Goal: Task Accomplishment & Management: Manage account settings

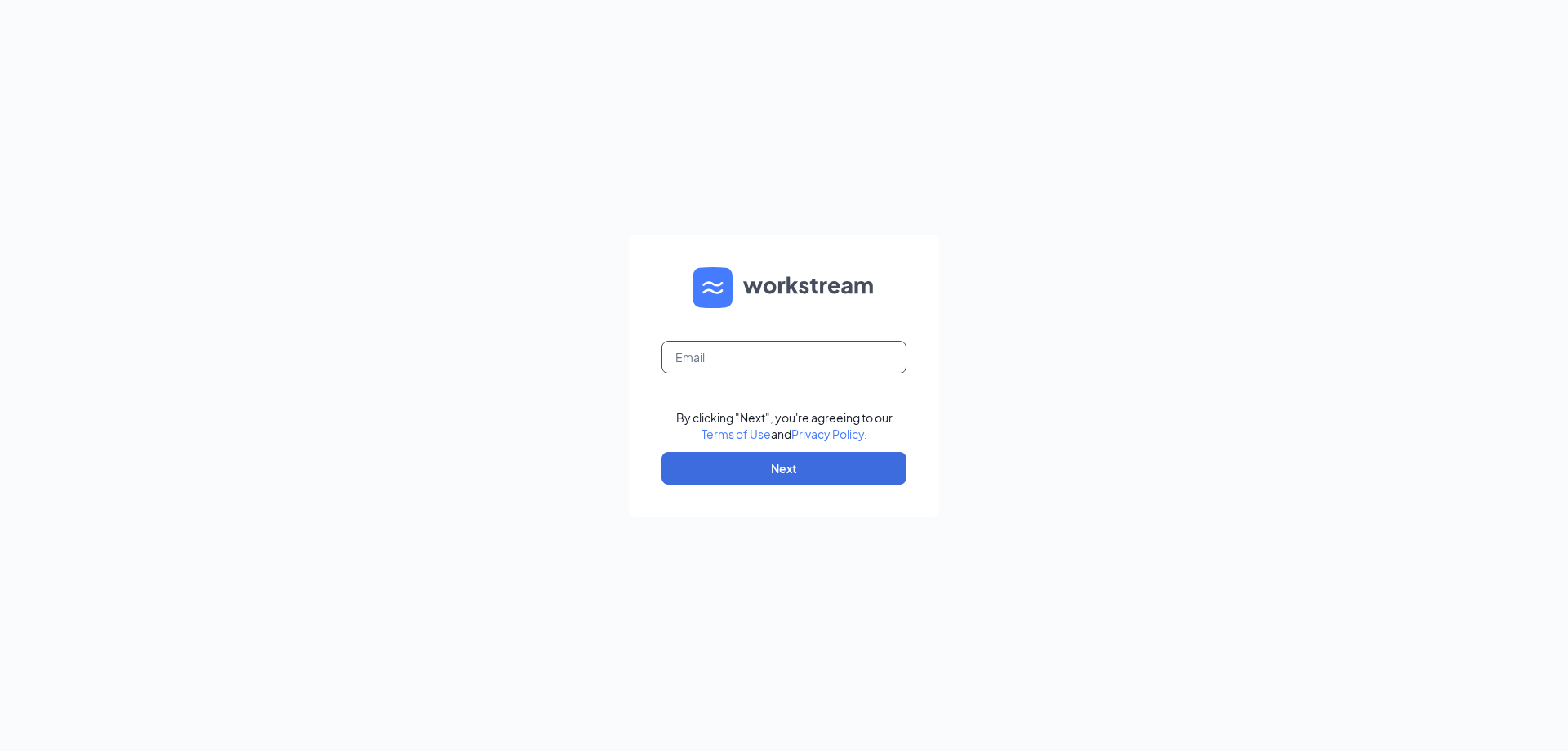
click at [760, 358] on input "text" at bounding box center [784, 357] width 245 height 33
type input "[EMAIL_ADDRESS][DOMAIN_NAME]"
click at [816, 470] on button "Next" at bounding box center [784, 468] width 245 height 33
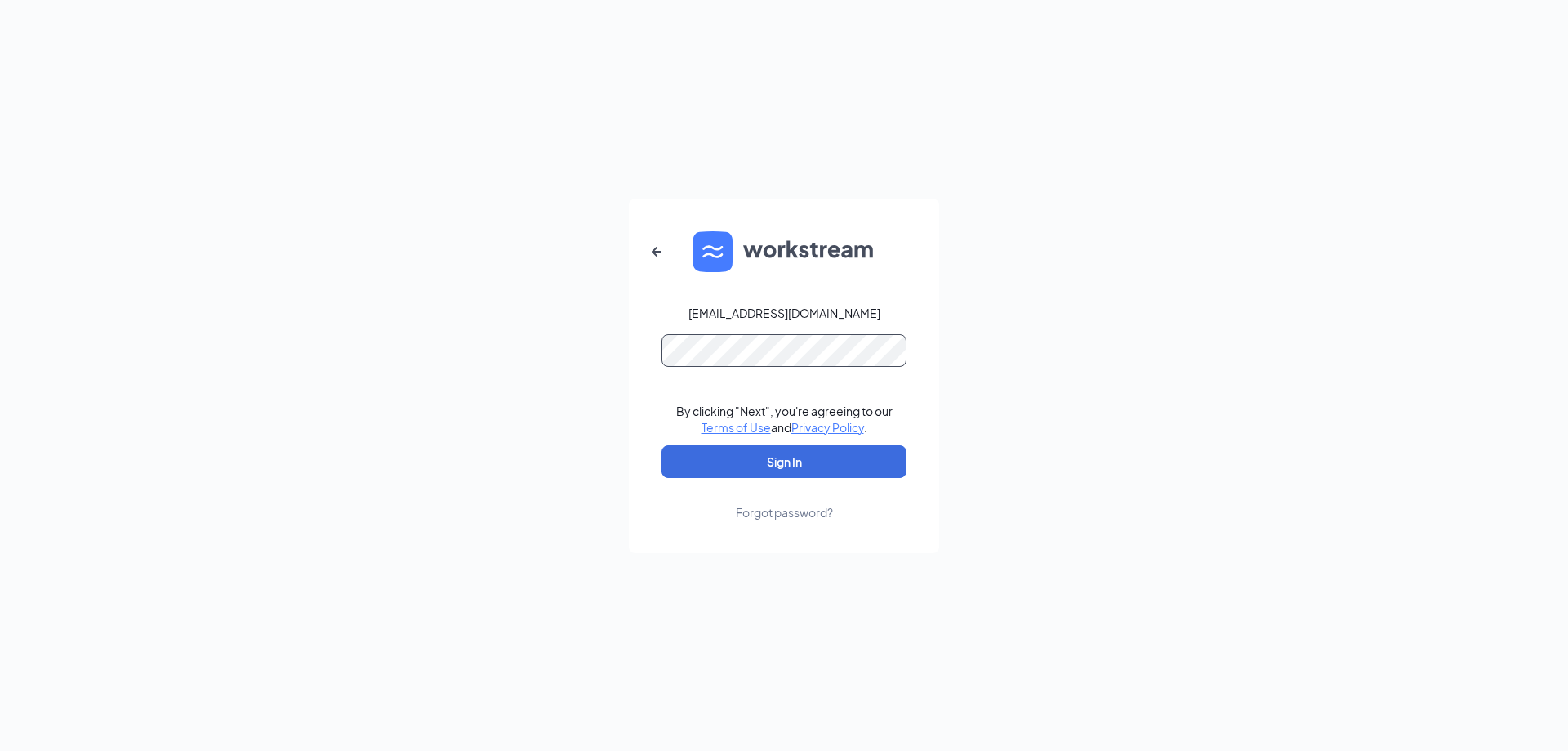
click at [660, 356] on form "[EMAIL_ADDRESS][DOMAIN_NAME] By clicking "Next", you're agreeing to our Terms o…" at bounding box center [784, 376] width 310 height 355
click at [661, 445] on button "Sign In" at bounding box center [784, 461] width 245 height 33
click at [842, 454] on button "Sign In" at bounding box center [784, 461] width 245 height 33
click at [810, 468] on button "Sign In" at bounding box center [784, 461] width 245 height 33
click at [654, 363] on form "1544@arbys-store.com Credential mismatches. By clicking "Next", you're agreeing…" at bounding box center [784, 376] width 310 height 355
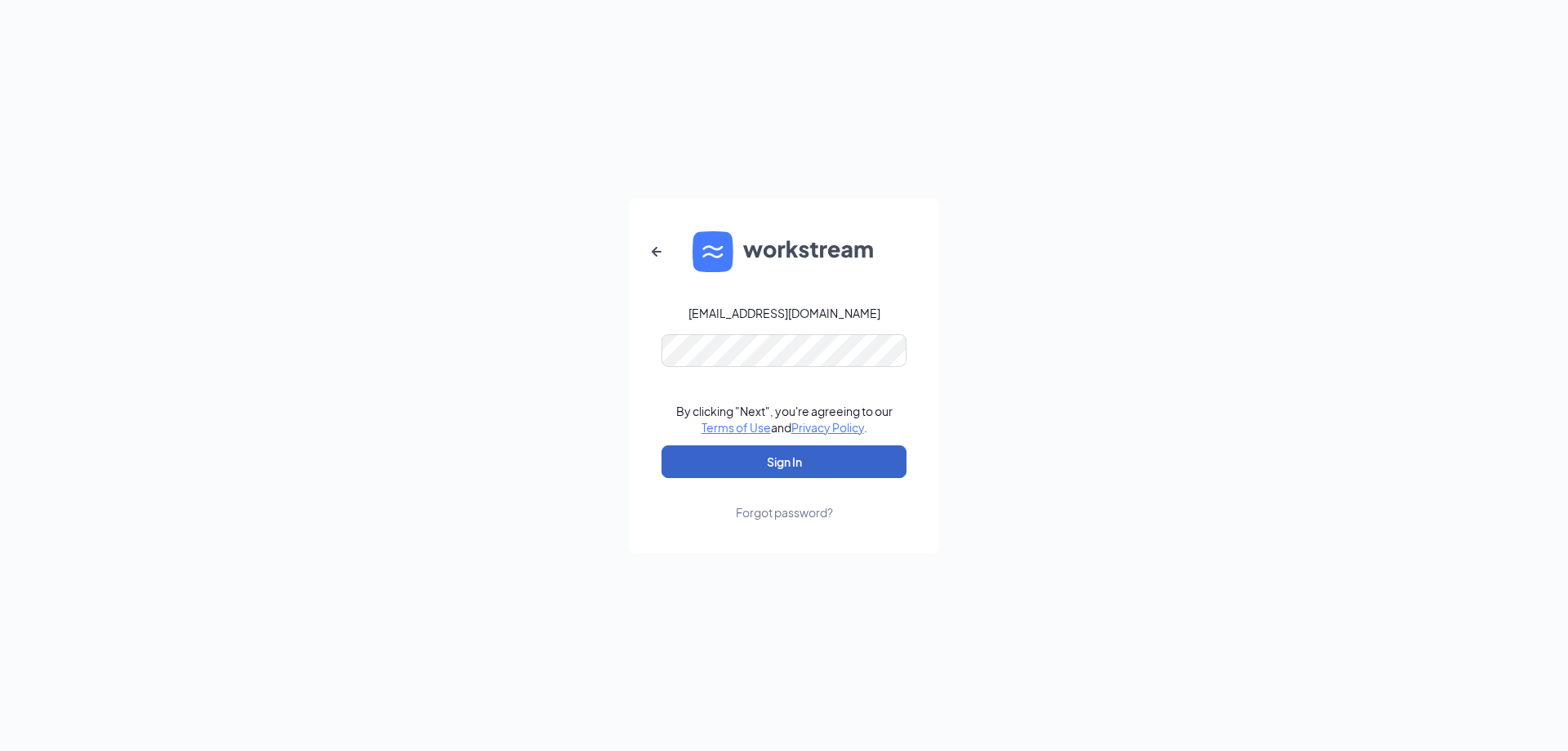
click at [721, 466] on button "Sign In" at bounding box center [784, 461] width 245 height 33
click at [634, 358] on form "1544@arbys-store.com Credential mismatches. By clicking "Next", you're agreeing…" at bounding box center [784, 376] width 310 height 355
click at [787, 510] on div "Forgot password?" at bounding box center [784, 512] width 97 height 16
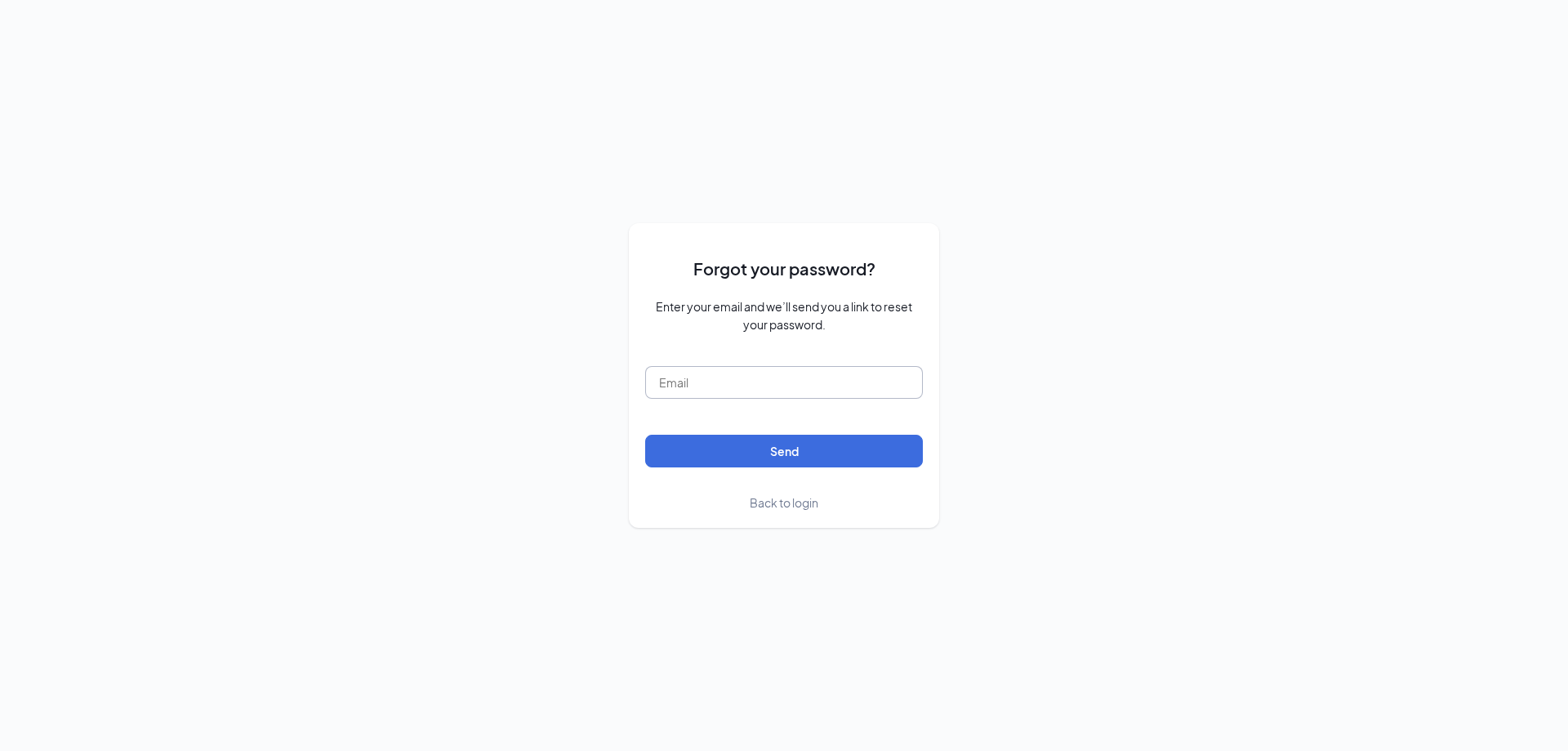
click at [788, 381] on input "text" at bounding box center [784, 381] width 278 height 33
type input "1544@arbys-store.com"
click at [821, 449] on button "Send" at bounding box center [784, 450] width 278 height 33
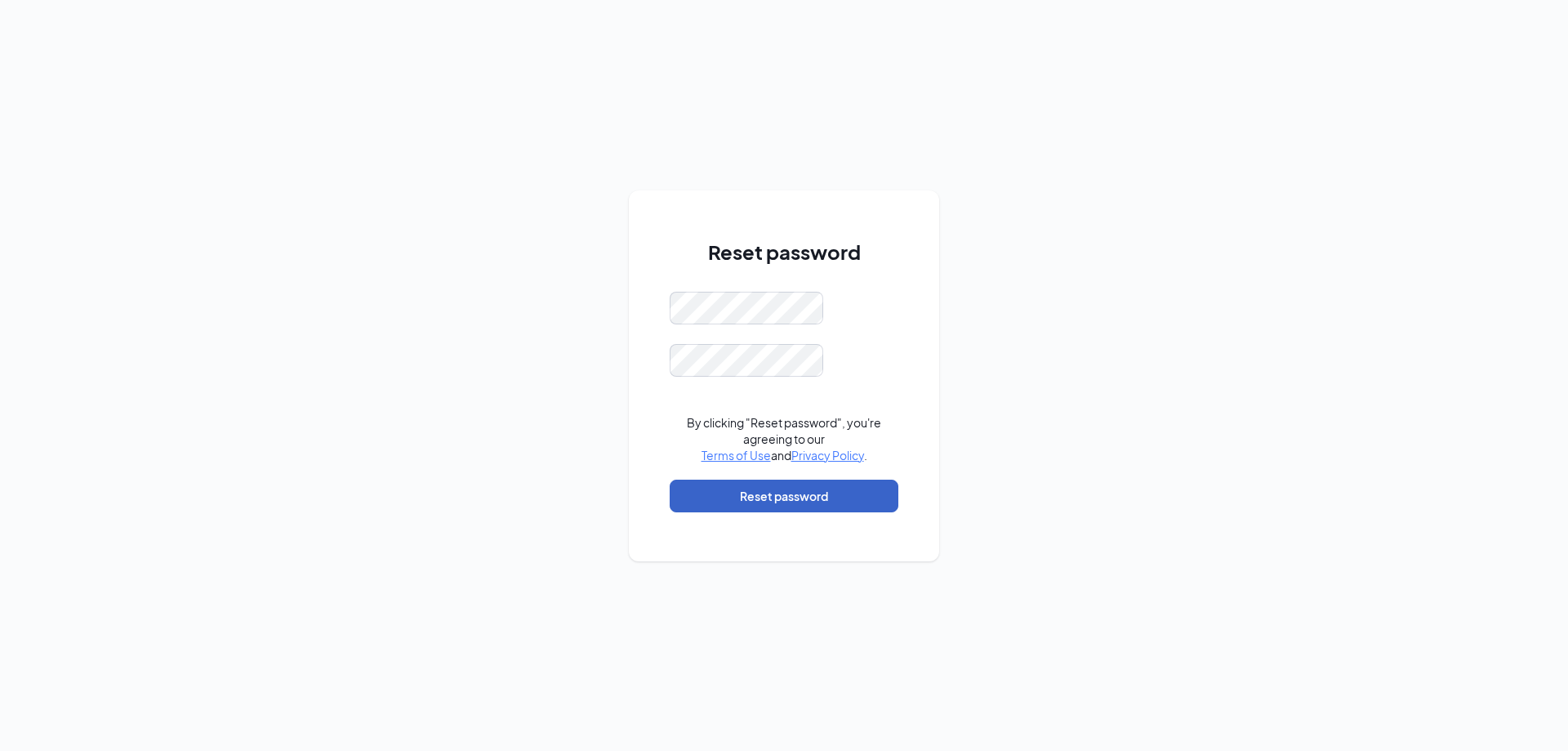
click at [747, 501] on button "Reset password" at bounding box center [784, 496] width 228 height 33
click at [742, 503] on button "Reset password" at bounding box center [784, 496] width 228 height 33
click at [754, 499] on button "Reset password" at bounding box center [784, 496] width 228 height 33
click at [638, 351] on div "Reset password Passwords do not match By clicking "Reset password", you're agre…" at bounding box center [784, 376] width 310 height 371
click at [724, 490] on button "Reset password" at bounding box center [784, 496] width 228 height 33
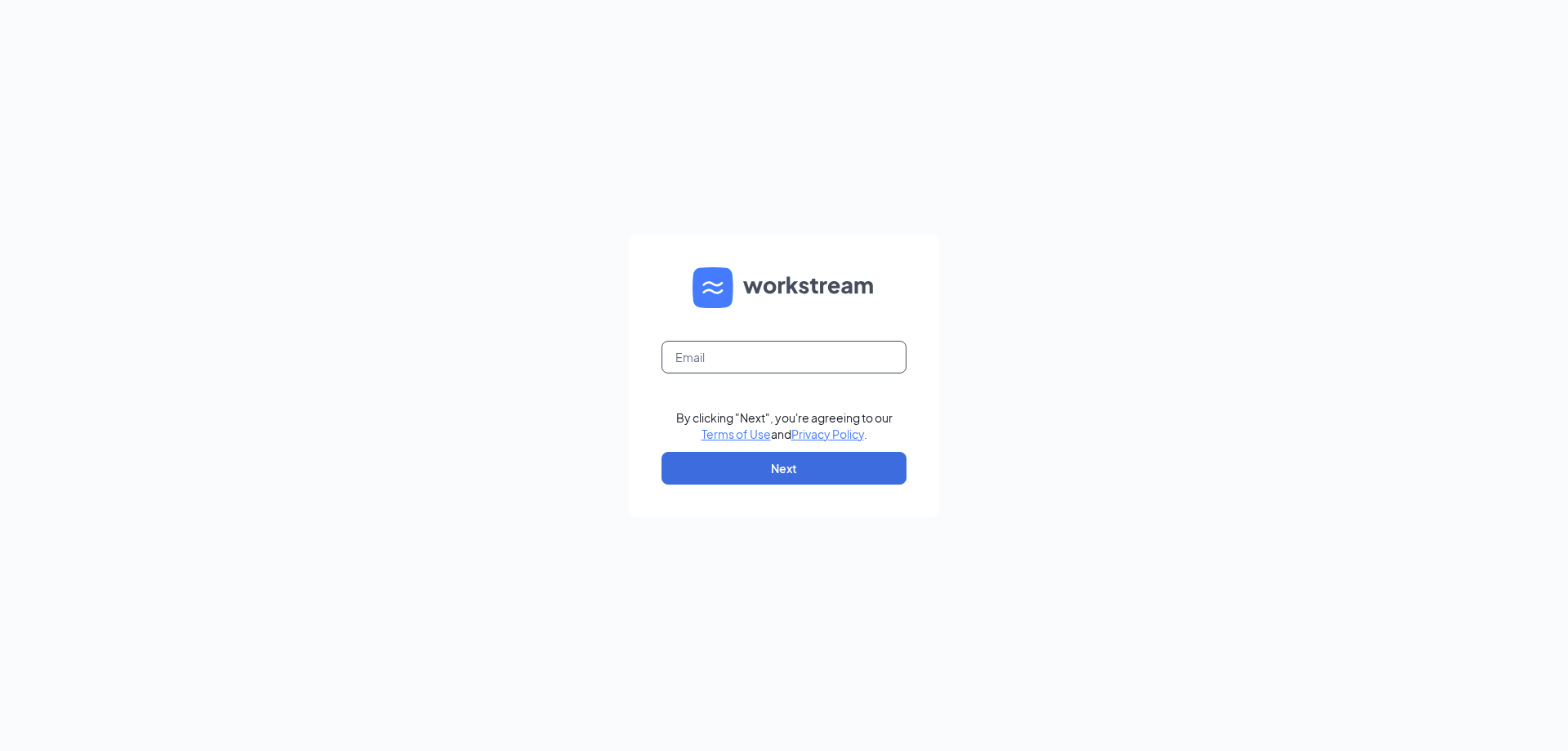
click at [757, 357] on input "text" at bounding box center [784, 357] width 245 height 33
type input "[EMAIL_ADDRESS][DOMAIN_NAME]"
click at [783, 469] on button "Next" at bounding box center [784, 468] width 245 height 33
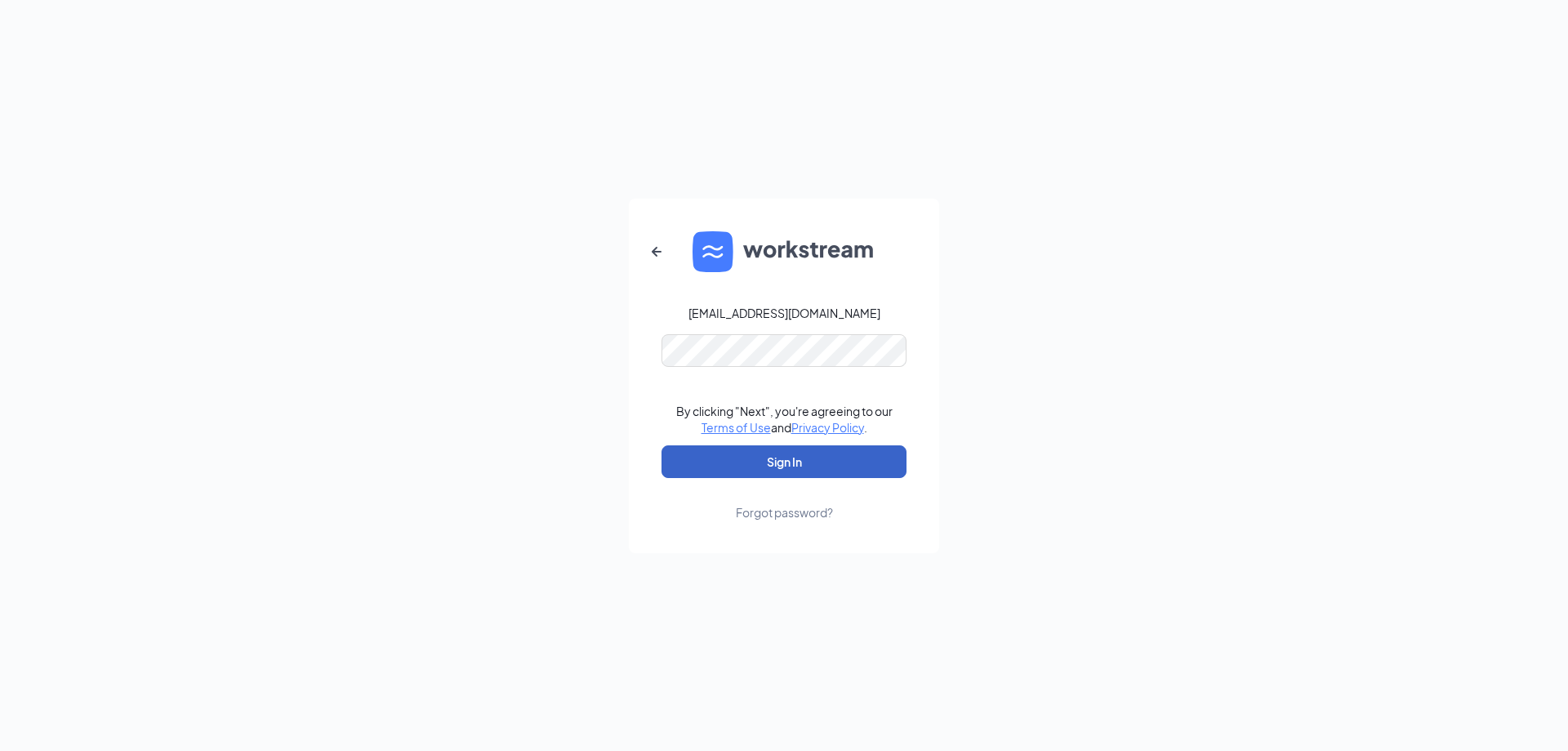
click at [799, 461] on button "Sign In" at bounding box center [784, 461] width 245 height 33
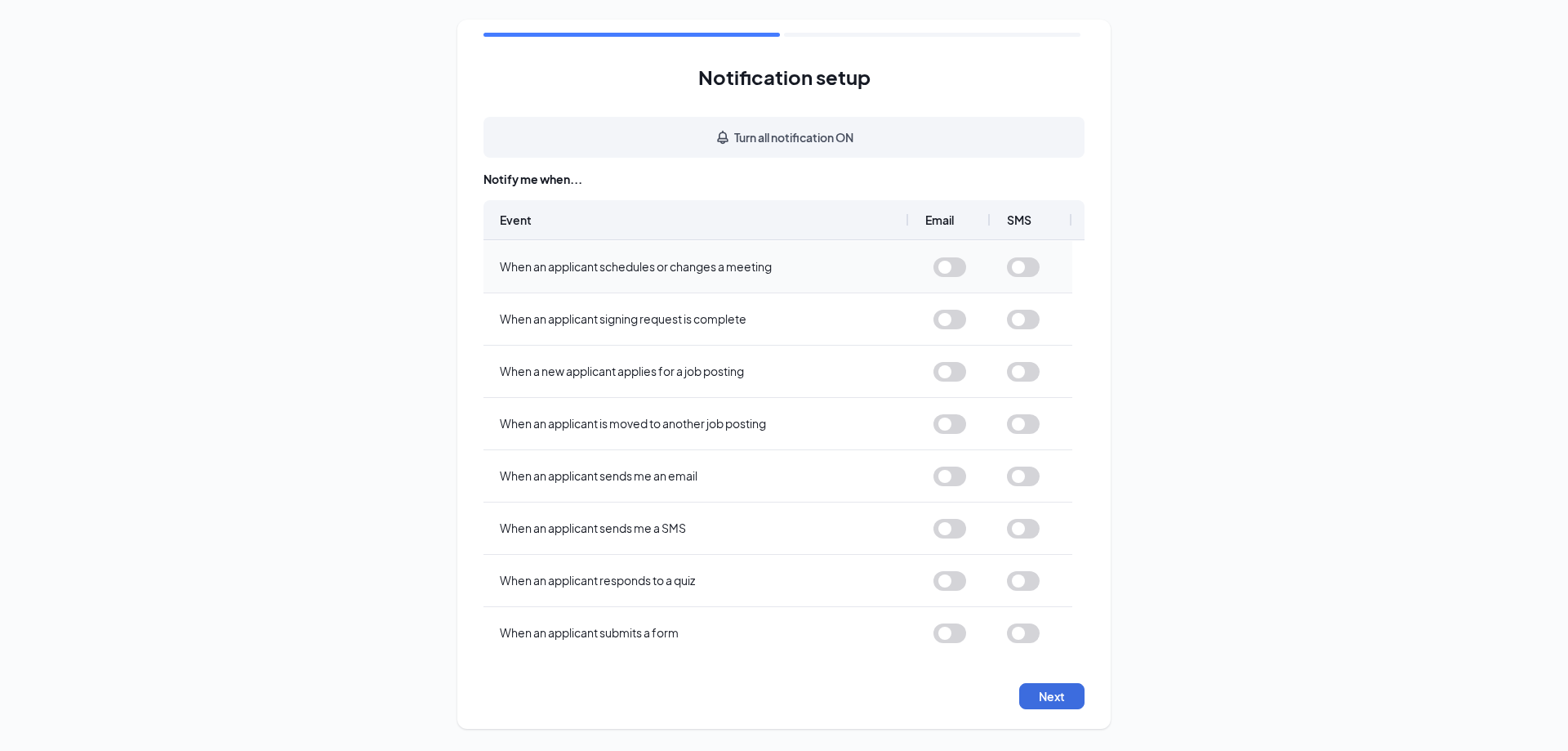
click at [939, 271] on button "button" at bounding box center [949, 267] width 33 height 20
click at [953, 270] on button "button" at bounding box center [949, 267] width 33 height 20
click at [1041, 697] on button "Next" at bounding box center [1052, 695] width 66 height 26
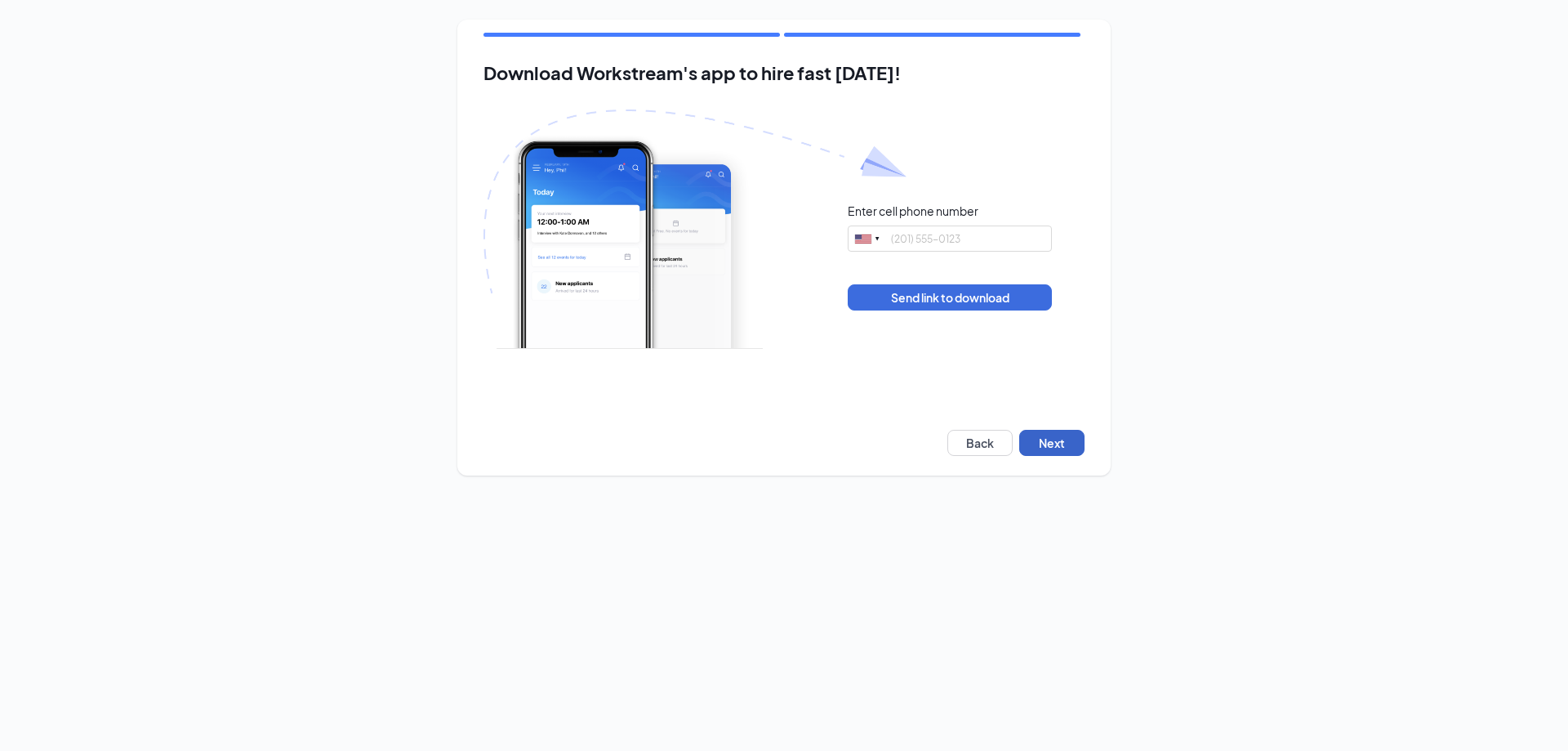
click at [1054, 445] on button "Next" at bounding box center [1052, 442] width 66 height 26
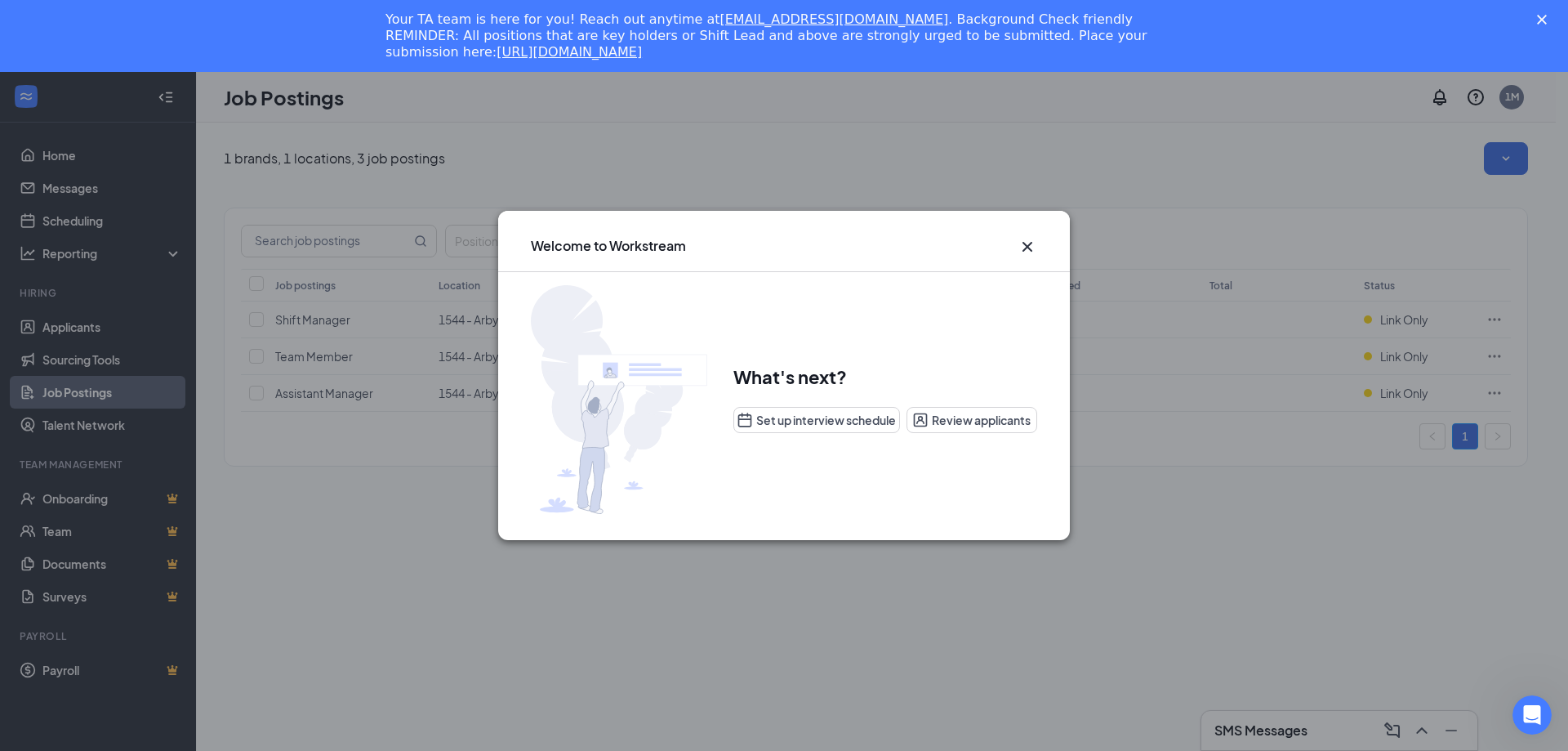
click at [1029, 249] on icon "Cross" at bounding box center [1028, 246] width 20 height 20
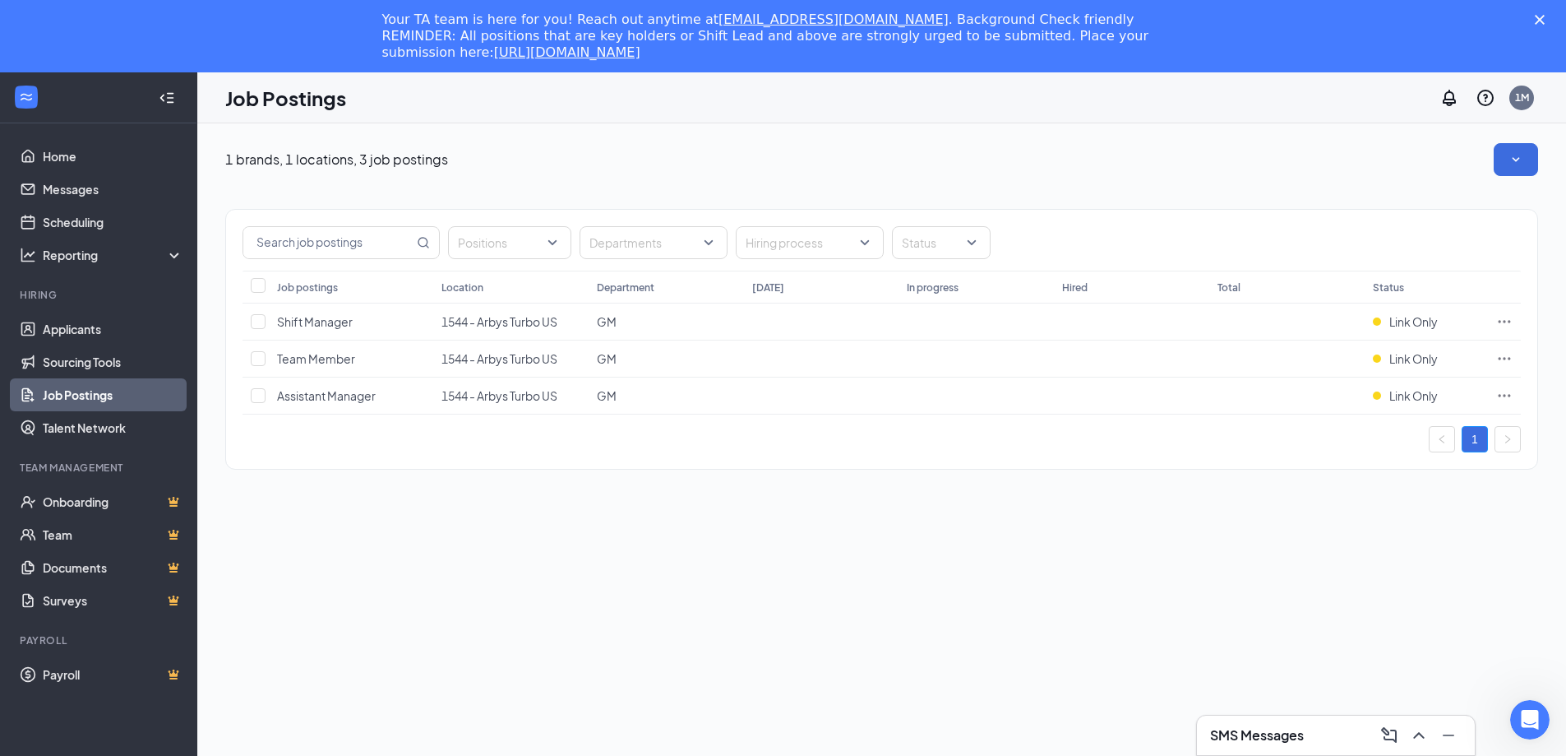
click at [1545, 23] on polygon "Close" at bounding box center [1540, 20] width 10 height 10
